Goal: Task Accomplishment & Management: Manage account settings

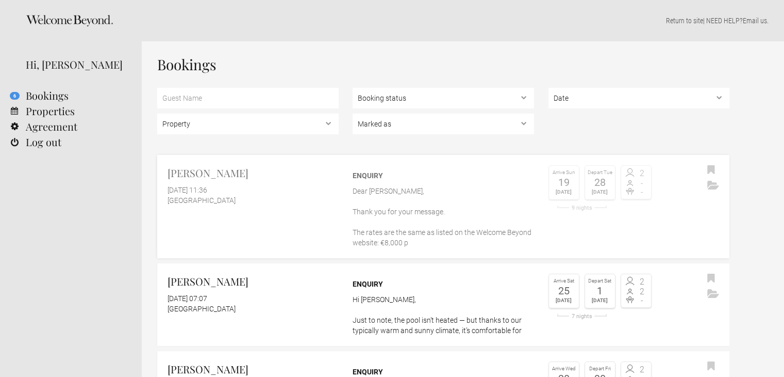
click at [326, 187] on div "[DATE] 11:36" at bounding box center [253, 190] width 171 height 10
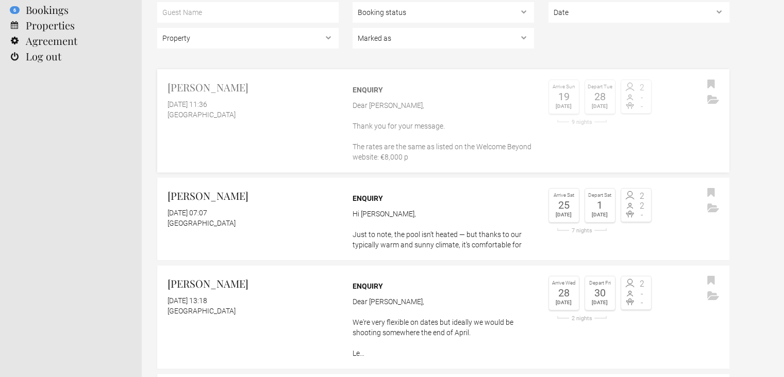
scroll to position [103, 0]
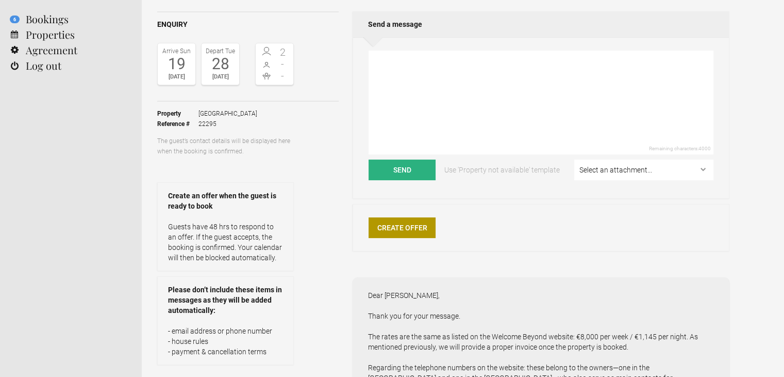
scroll to position [103, 0]
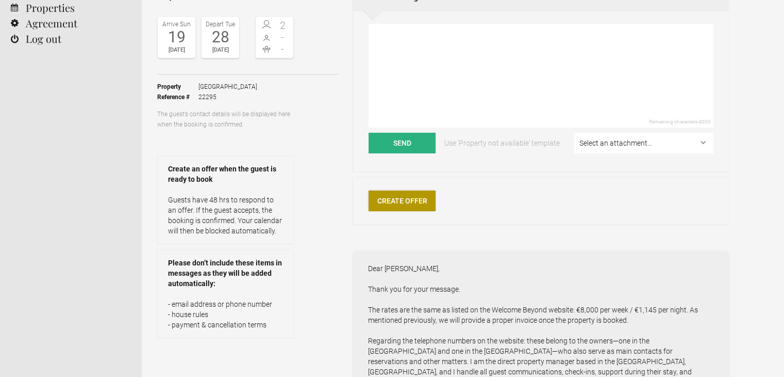
click at [392, 203] on link "Create Offer" at bounding box center [402, 200] width 67 height 21
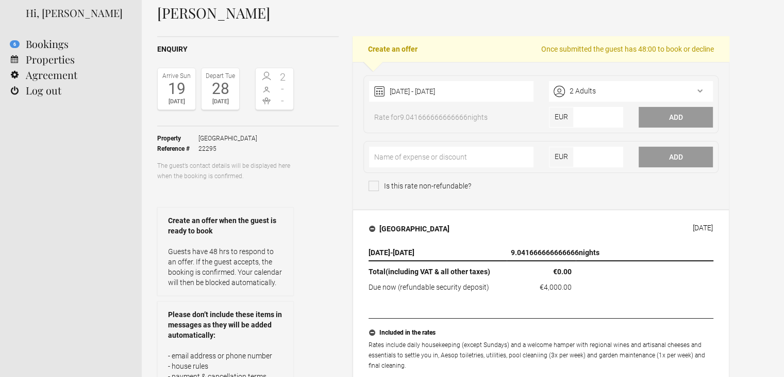
scroll to position [52, 0]
